Goal: Transaction & Acquisition: Purchase product/service

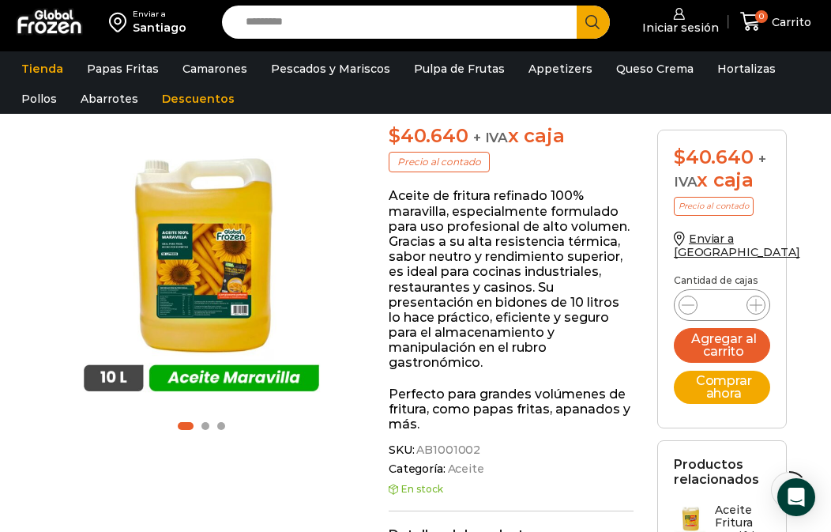
scroll to position [224, 0]
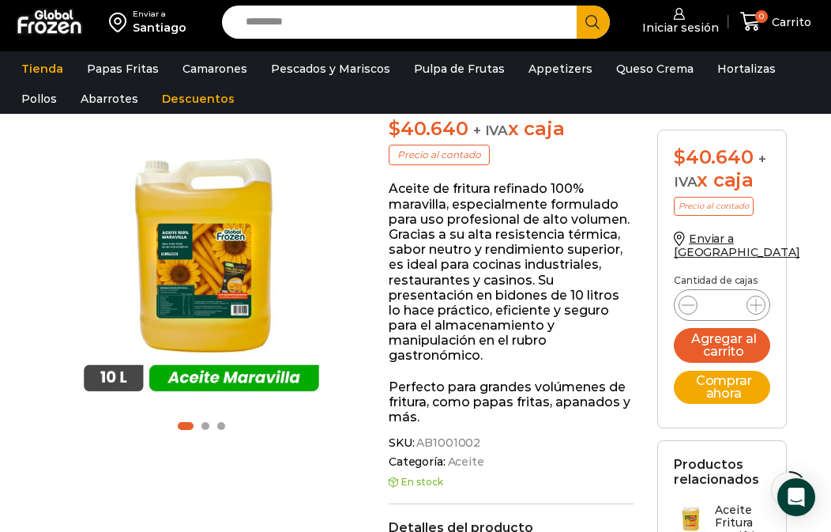
click at [724, 473] on section "Productos relacionados Aceite Fritura Maxifrits -..." at bounding box center [722, 514] width 130 height 148
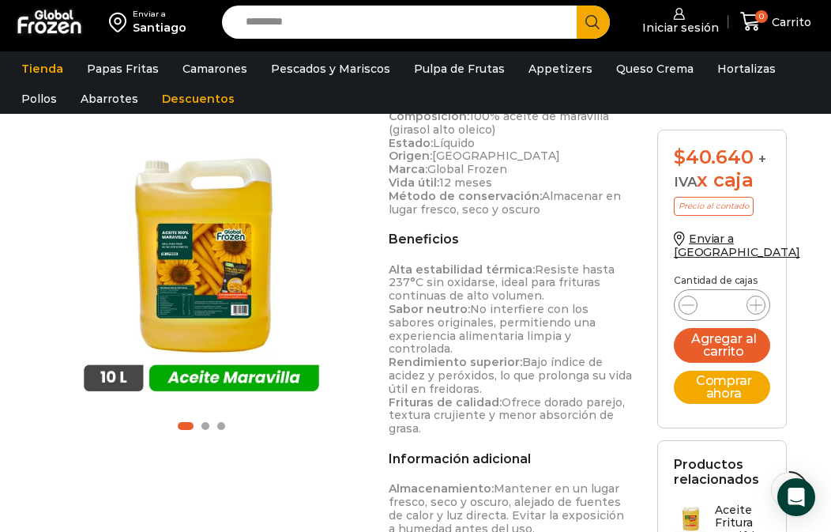
scroll to position [699, 0]
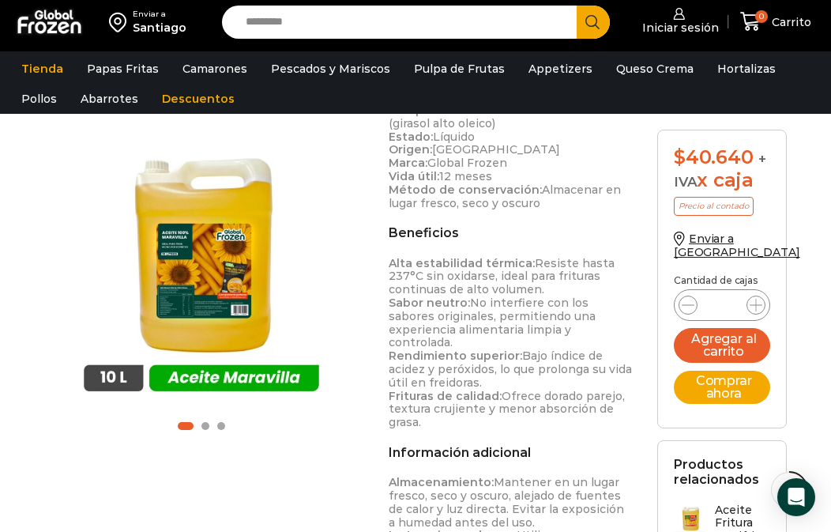
click at [711, 503] on link "Aceite Fritura Maxifrits -..." at bounding box center [722, 533] width 96 height 61
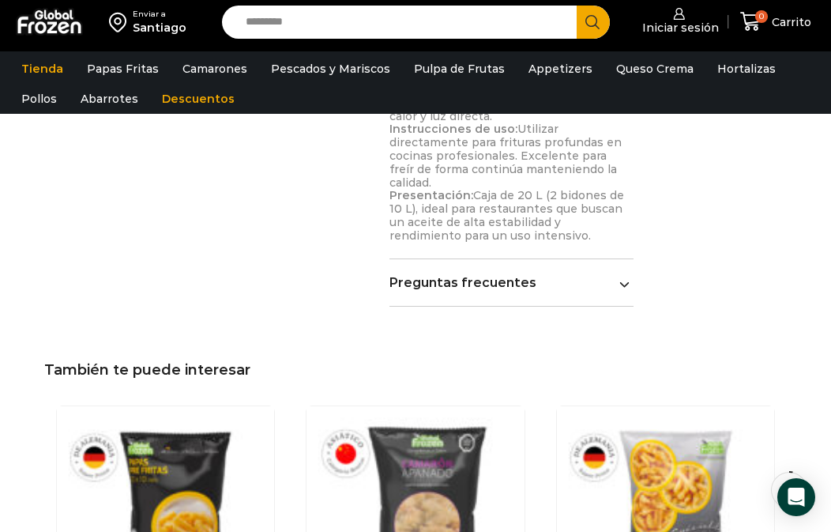
scroll to position [66, 0]
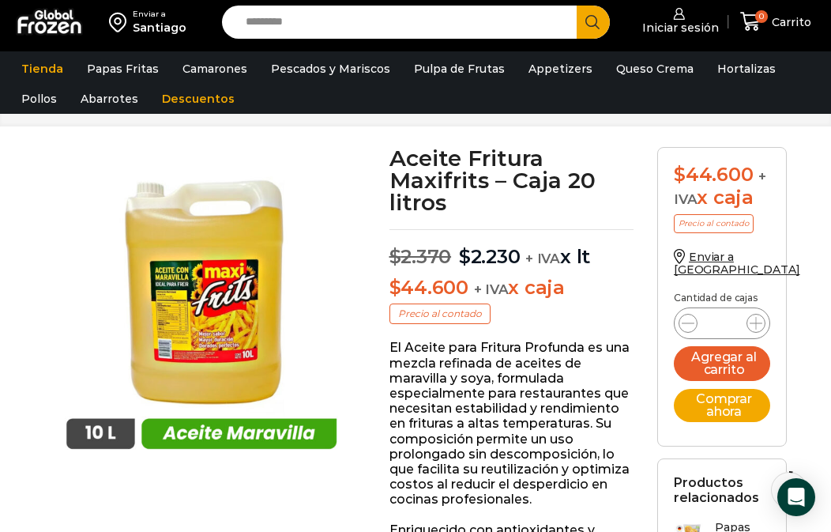
click at [371, 6] on input "Search input" at bounding box center [403, 22] width 331 height 33
type input "**********"
click at [577, 6] on button "Search" at bounding box center [593, 22] width 33 height 33
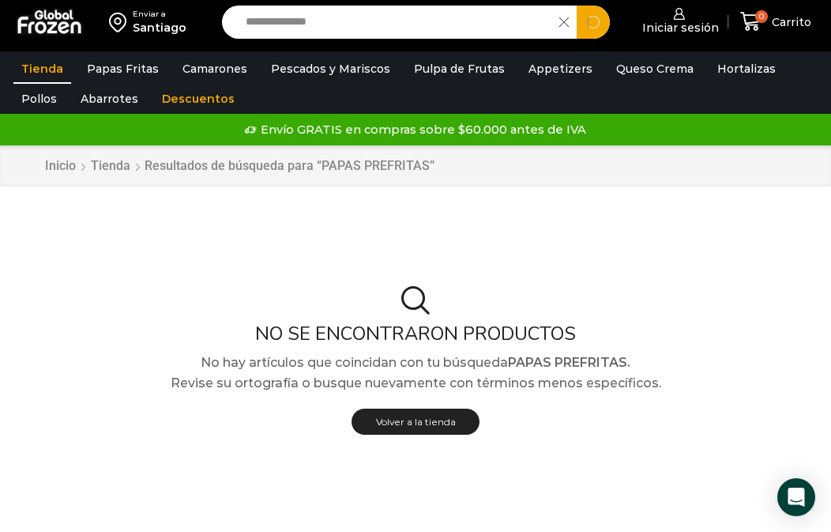
click at [424, 24] on input "**********" at bounding box center [395, 22] width 314 height 33
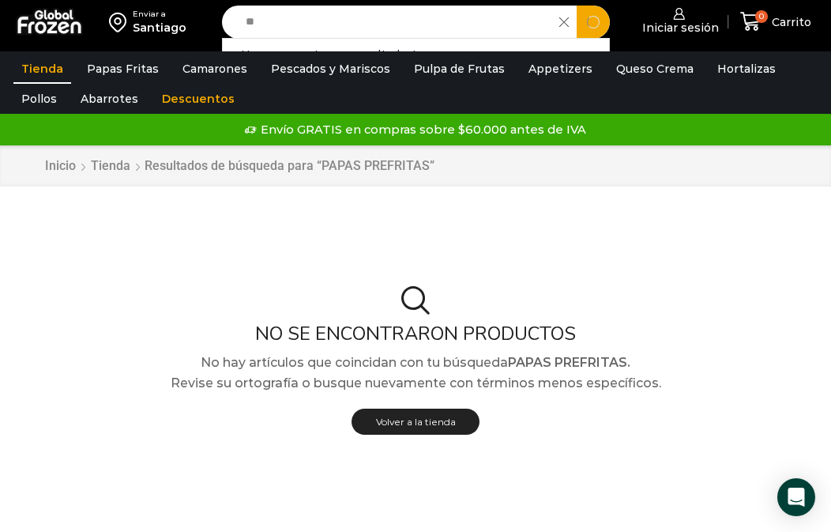
type input "*"
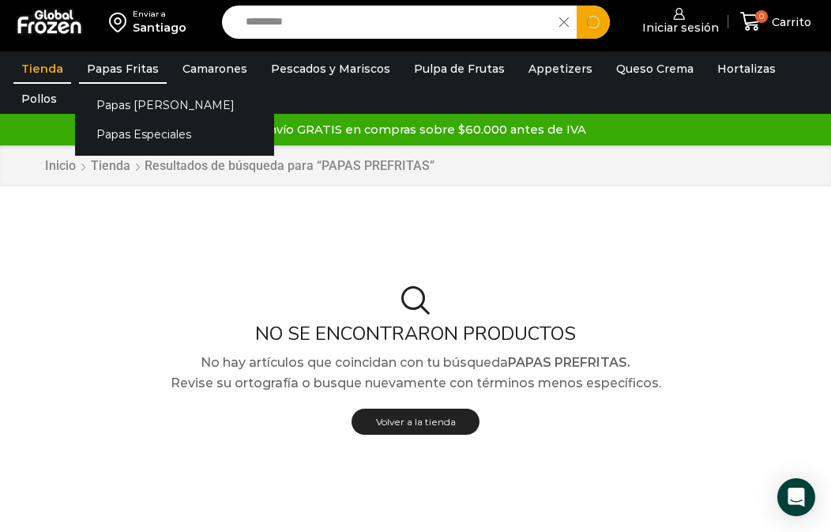
click at [101, 64] on link "Papas Fritas" at bounding box center [123, 69] width 88 height 30
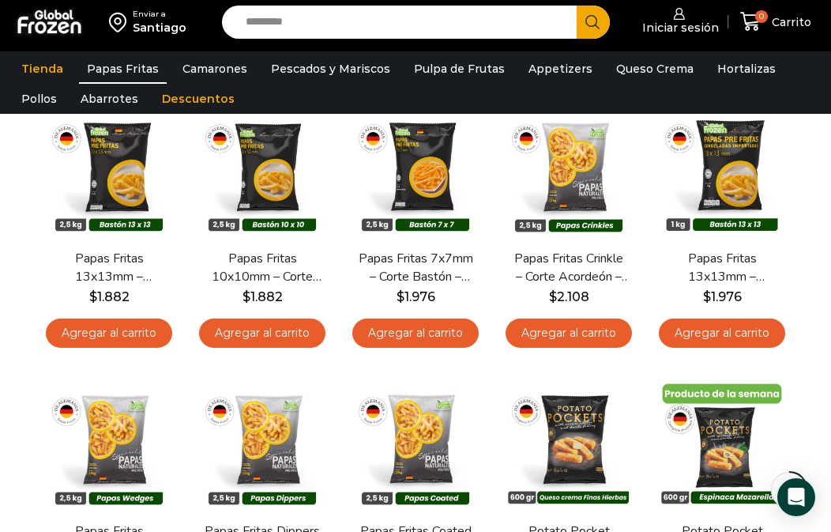
scroll to position [162, 0]
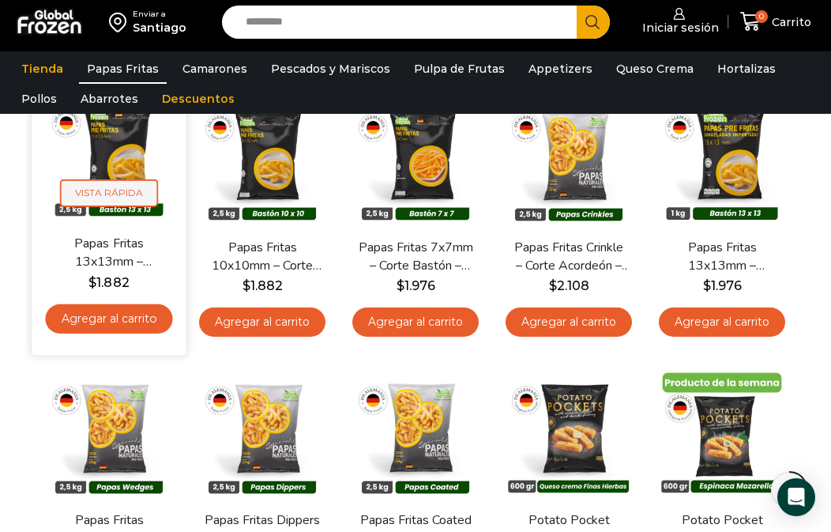
click at [126, 190] on span "Vista Rápida" at bounding box center [109, 193] width 98 height 28
